Goal: Task Accomplishment & Management: Use online tool/utility

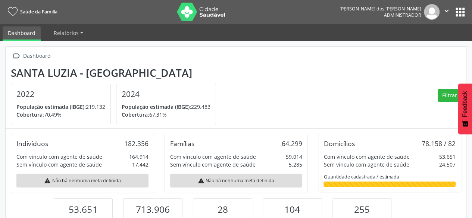
click at [455, 12] on button "apps" at bounding box center [460, 12] width 13 height 13
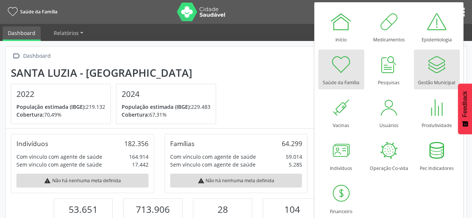
click at [447, 79] on div "Gestão Municipal" at bounding box center [436, 81] width 37 height 10
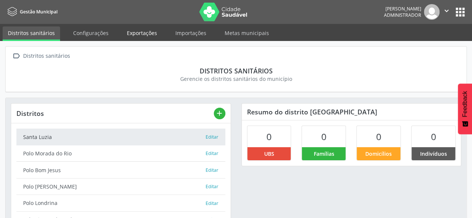
click at [141, 39] on link "Exportações" at bounding box center [142, 33] width 41 height 13
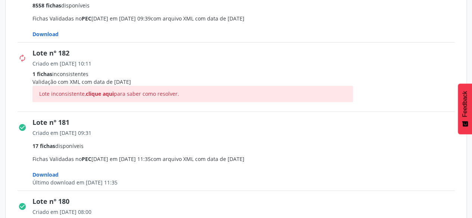
scroll to position [224, 0]
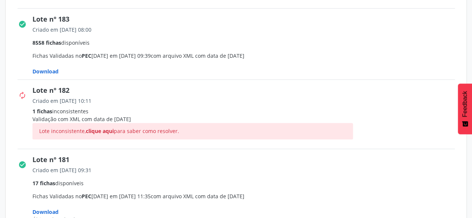
click at [52, 70] on span "Download" at bounding box center [45, 71] width 26 height 7
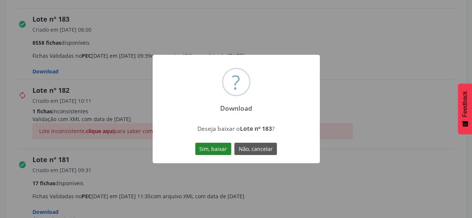
click at [210, 148] on button "Sim, baixar" at bounding box center [213, 149] width 36 height 13
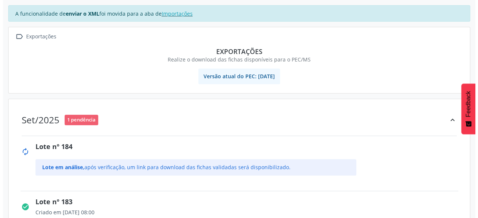
scroll to position [0, 0]
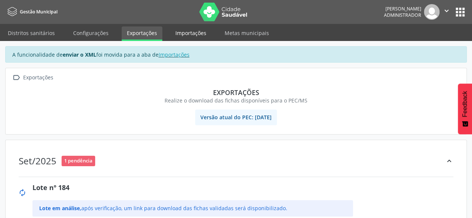
click at [175, 29] on link "Importações" at bounding box center [190, 33] width 41 height 13
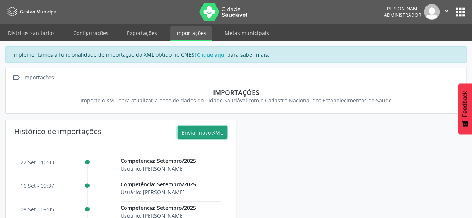
click at [207, 131] on button "Enviar novo XML" at bounding box center [203, 132] width 50 height 13
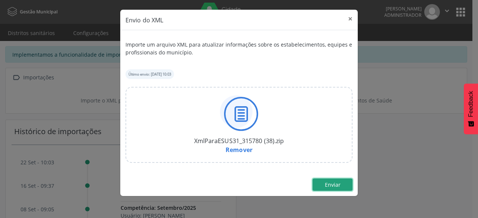
click at [340, 181] on span "Enviar" at bounding box center [333, 184] width 16 height 7
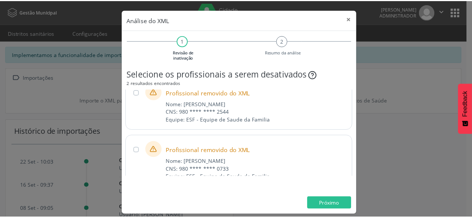
scroll to position [35, 0]
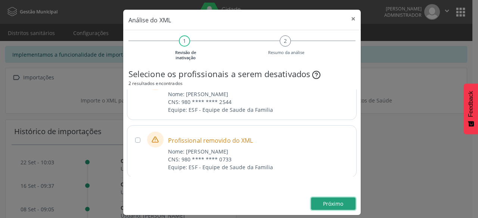
click at [326, 201] on span "Próximo" at bounding box center [333, 204] width 20 height 7
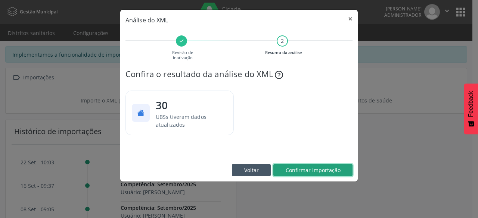
click at [335, 168] on span "Confirmar importação" at bounding box center [313, 170] width 55 height 7
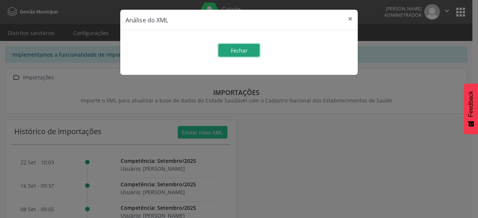
click at [232, 55] on button "Fechar" at bounding box center [238, 50] width 41 height 13
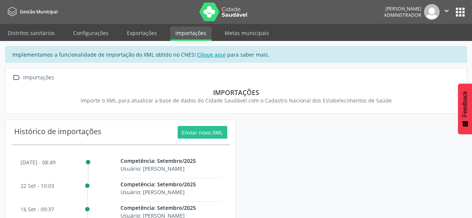
click at [459, 15] on button "apps" at bounding box center [460, 12] width 13 height 13
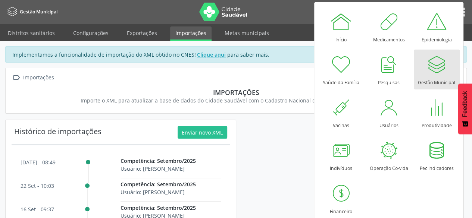
click at [427, 65] on div at bounding box center [437, 64] width 22 height 22
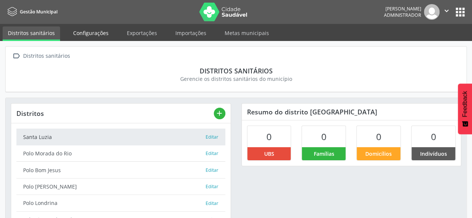
click at [96, 32] on link "Configurações" at bounding box center [91, 33] width 46 height 13
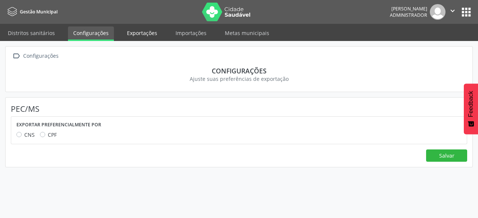
click at [130, 32] on link "Exportações" at bounding box center [142, 33] width 41 height 13
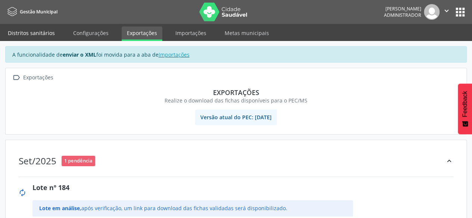
click at [47, 31] on link "Distritos sanitários" at bounding box center [32, 33] width 58 height 13
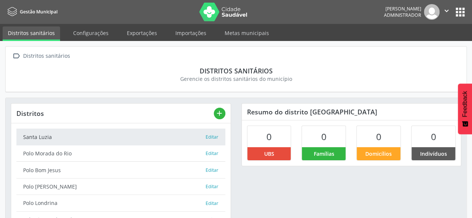
click at [463, 13] on button "apps" at bounding box center [460, 12] width 13 height 13
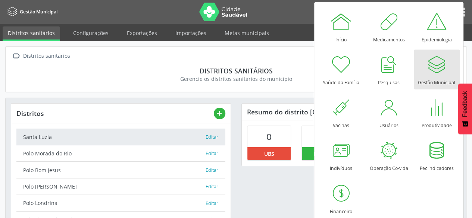
click at [436, 68] on div at bounding box center [437, 64] width 22 height 22
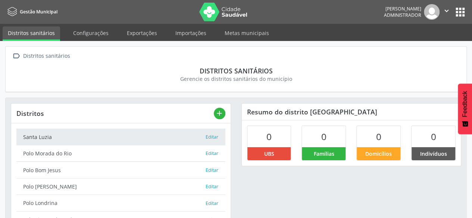
click at [462, 6] on button "apps" at bounding box center [460, 12] width 13 height 13
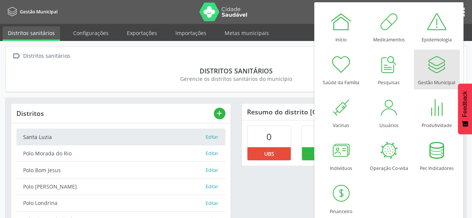
click at [445, 72] on div at bounding box center [437, 64] width 22 height 22
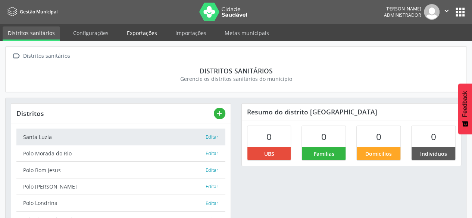
click at [125, 35] on link "Exportações" at bounding box center [142, 33] width 41 height 13
